Goal: Task Accomplishment & Management: Manage account settings

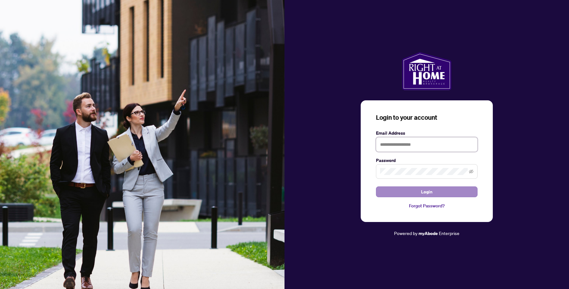
type input "**********"
click at [427, 189] on span "Login" at bounding box center [426, 192] width 11 height 10
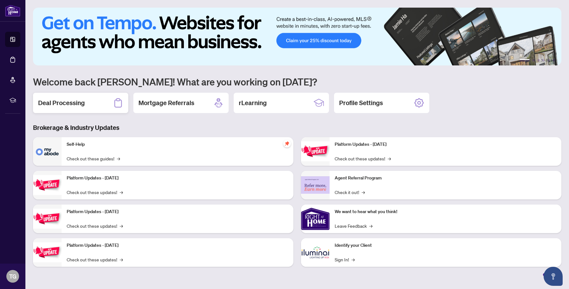
click at [66, 107] on h2 "Deal Processing" at bounding box center [61, 102] width 47 height 9
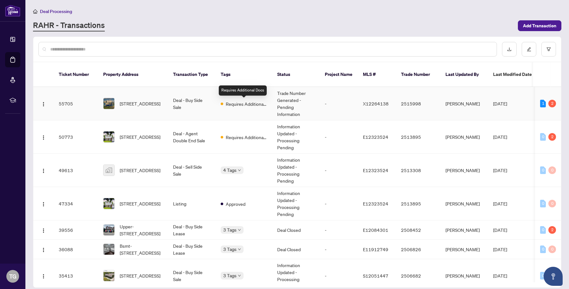
click at [228, 106] on span "Requires Additional Docs" at bounding box center [246, 103] width 41 height 7
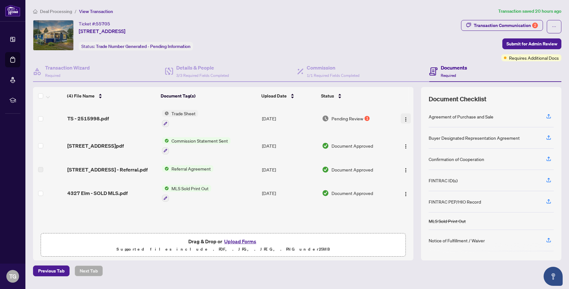
click at [401, 118] on button "button" at bounding box center [406, 118] width 10 height 10
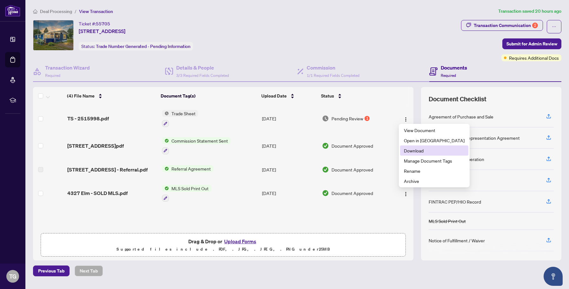
click at [403, 148] on li "Download" at bounding box center [434, 150] width 68 height 10
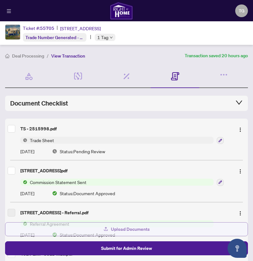
click at [148, 233] on button "Upload Documents" at bounding box center [126, 229] width 243 height 14
click at [156, 229] on button "Upload Documents" at bounding box center [126, 229] width 243 height 14
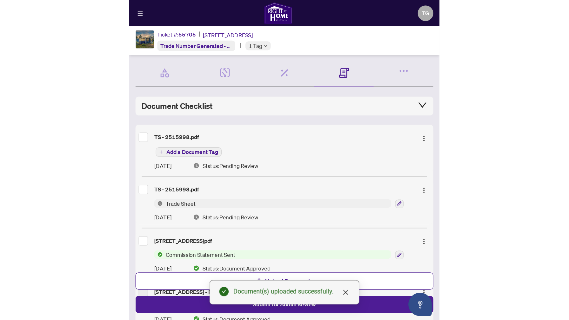
scroll to position [13, 0]
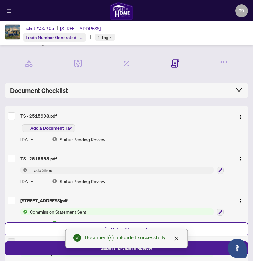
click at [56, 128] on span "Add a Document Tag" at bounding box center [51, 128] width 42 height 4
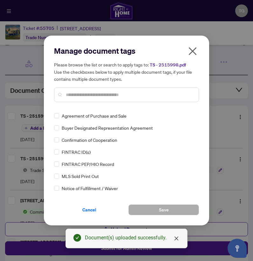
click at [90, 107] on div "Manage document tags Please browse the list or search to apply tags to: TS - 25…" at bounding box center [126, 130] width 145 height 169
click at [88, 96] on input "text" at bounding box center [130, 94] width 128 height 7
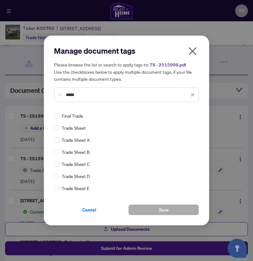
type input "*****"
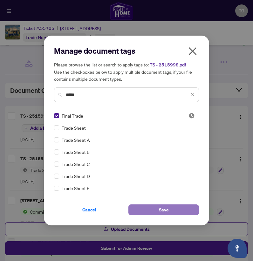
click at [166, 207] on span "Save" at bounding box center [164, 209] width 10 height 10
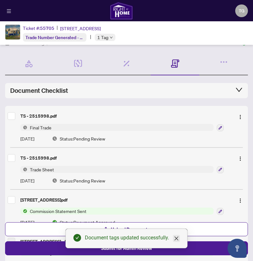
click at [177, 239] on icon "close" at bounding box center [176, 238] width 5 height 5
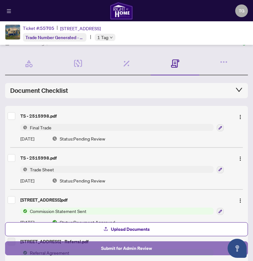
click at [128, 248] on span "Submit for Admin Review" at bounding box center [126, 248] width 51 height 10
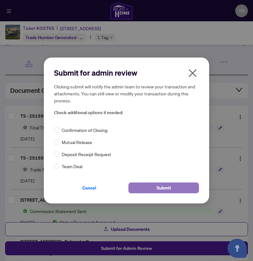
click at [148, 188] on button "Submit" at bounding box center [163, 187] width 70 height 11
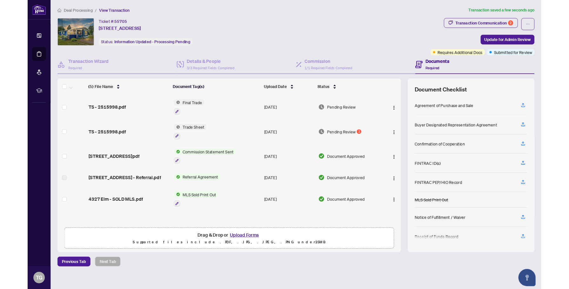
scroll to position [0, 0]
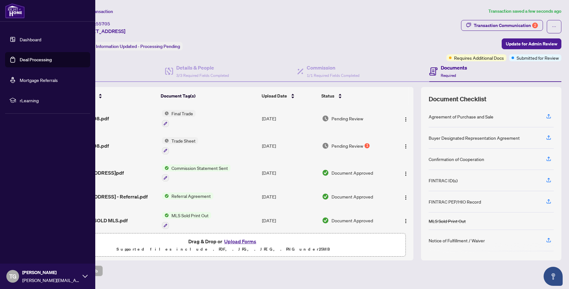
click at [26, 38] on link "Dashboard" at bounding box center [31, 40] width 22 height 6
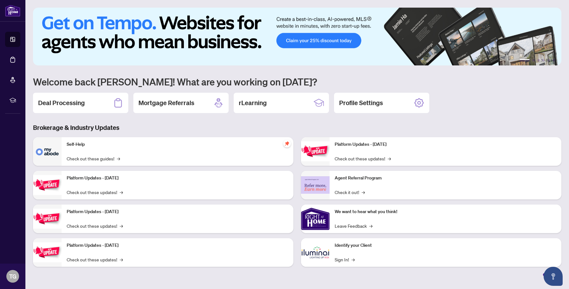
click at [96, 95] on div "Deal Processing" at bounding box center [80, 103] width 95 height 20
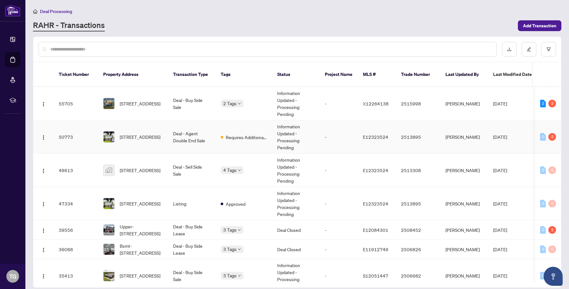
click at [321, 138] on td "-" at bounding box center [339, 136] width 38 height 33
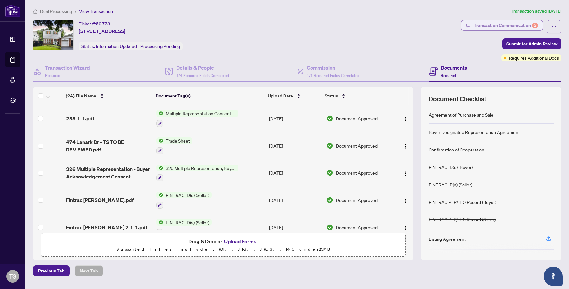
click at [520, 26] on div "Transaction Communication 2" at bounding box center [506, 25] width 64 height 10
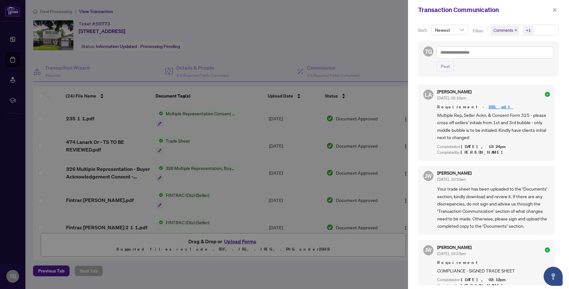
click at [459, 29] on span "Newest" at bounding box center [449, 30] width 29 height 10
drag, startPoint x: 459, startPoint y: 28, endPoint x: 490, endPoint y: 30, distance: 30.8
click at [460, 28] on span "Newest" at bounding box center [449, 30] width 29 height 10
click at [529, 30] on div "+1" at bounding box center [528, 30] width 5 height 6
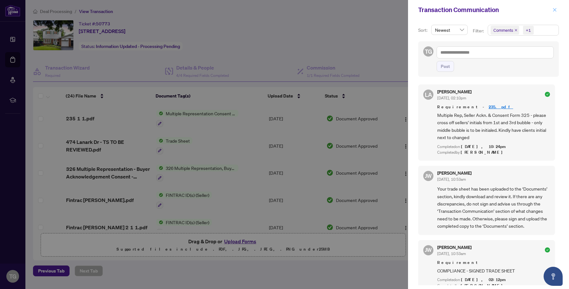
click at [555, 10] on icon "close" at bounding box center [554, 10] width 4 height 4
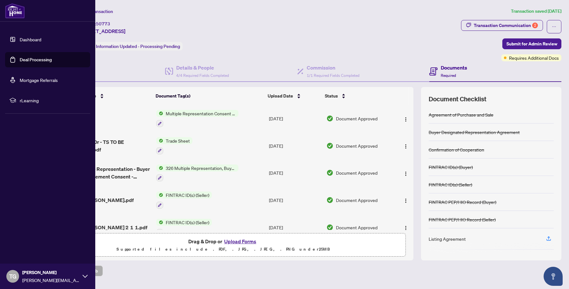
click at [42, 81] on link "Mortgage Referrals" at bounding box center [39, 80] width 38 height 6
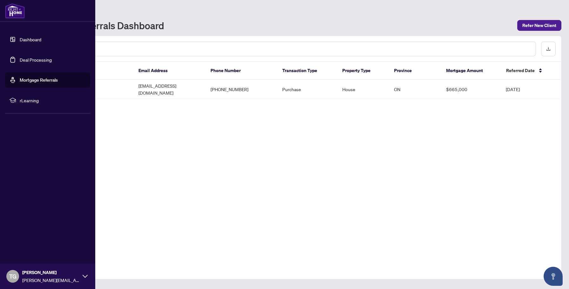
click at [30, 41] on link "Dashboard" at bounding box center [31, 40] width 22 height 6
